Goal: Task Accomplishment & Management: Complete application form

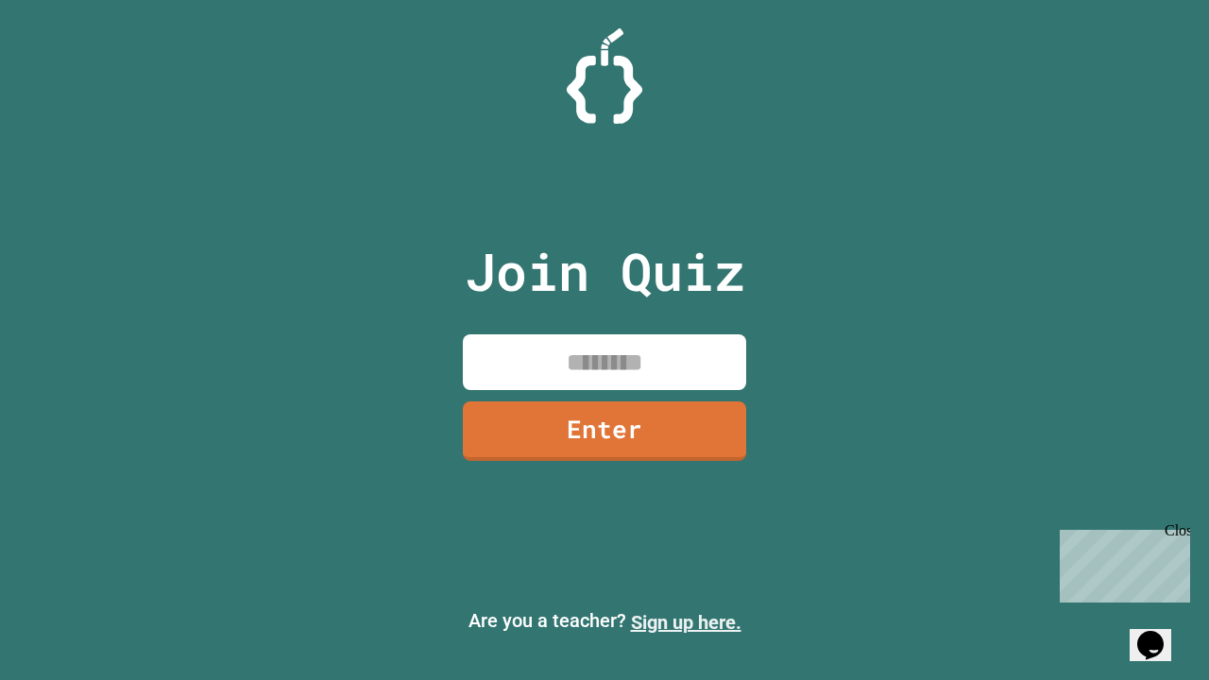
click at [686, 622] on link "Sign up here." at bounding box center [686, 622] width 111 height 23
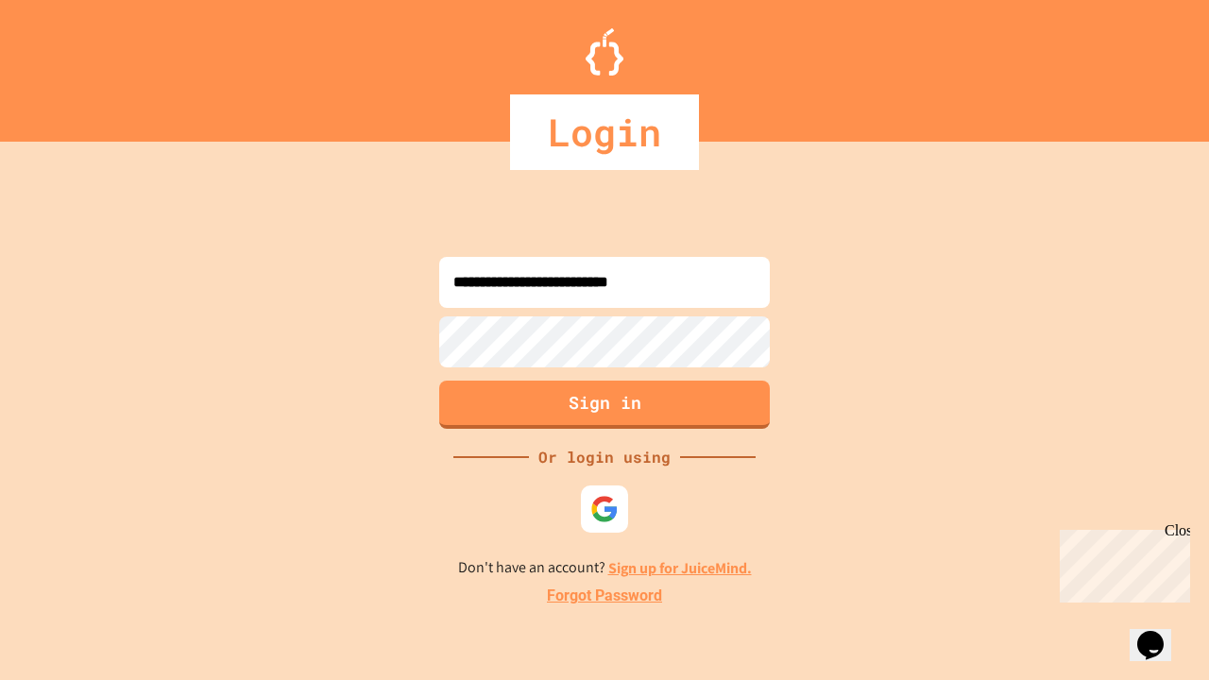
type input "**********"
